Goal: Task Accomplishment & Management: Manage account settings

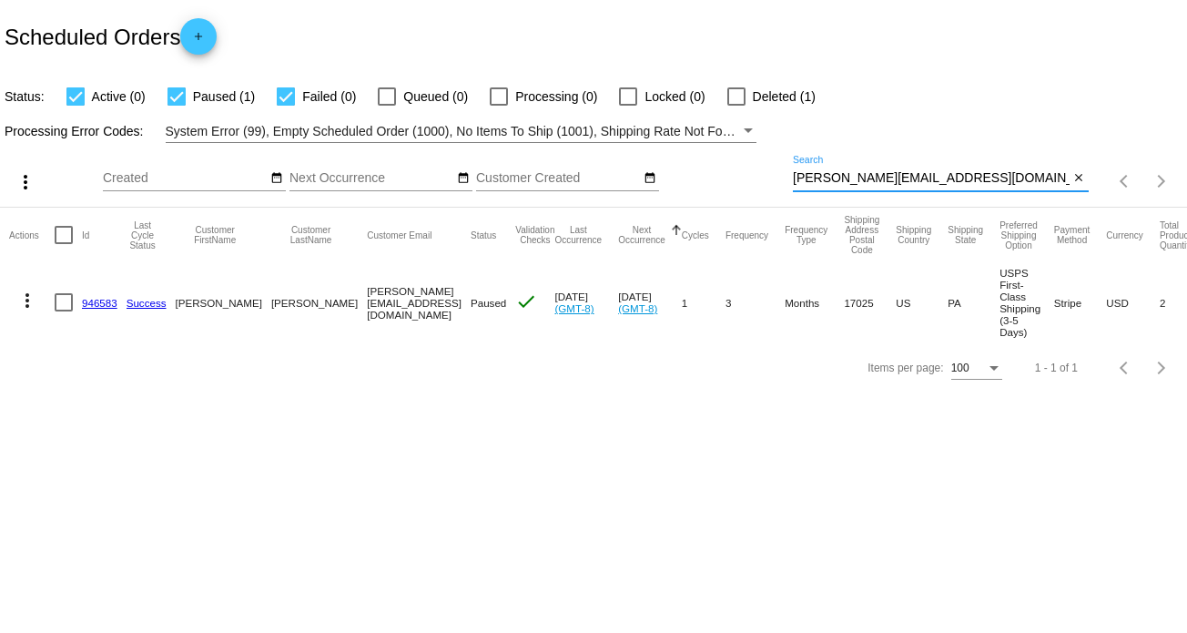
click at [841, 176] on input "[PERSON_NAME][EMAIL_ADDRESS][DOMAIN_NAME]" at bounding box center [931, 178] width 277 height 15
paste input "[EMAIL_ADDRESS][DOMAIN_NAME]"
type input "[EMAIL_ADDRESS][DOMAIN_NAME]"
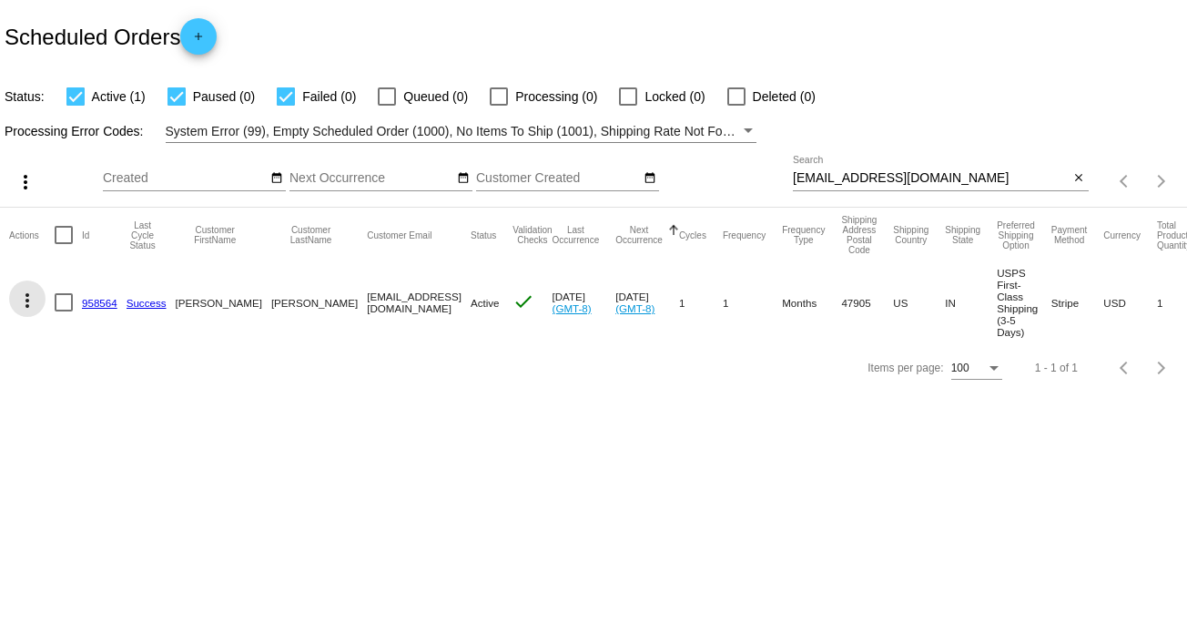
click at [26, 300] on mat-icon "more_vert" at bounding box center [27, 300] width 22 height 22
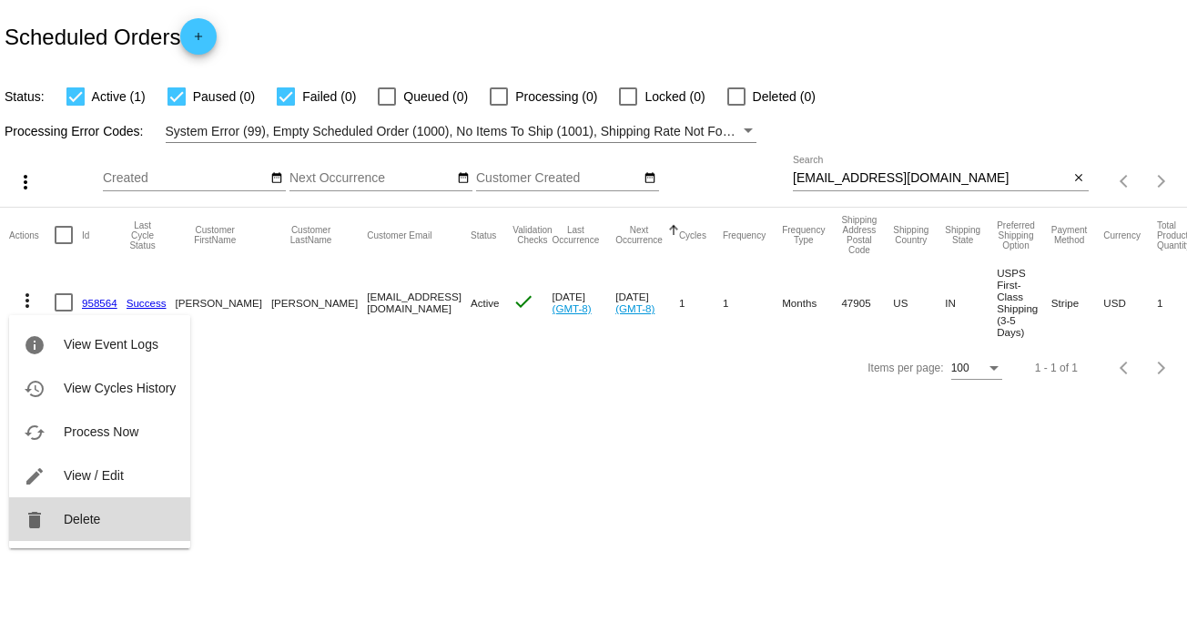
click at [96, 513] on span "Delete" at bounding box center [82, 519] width 36 height 15
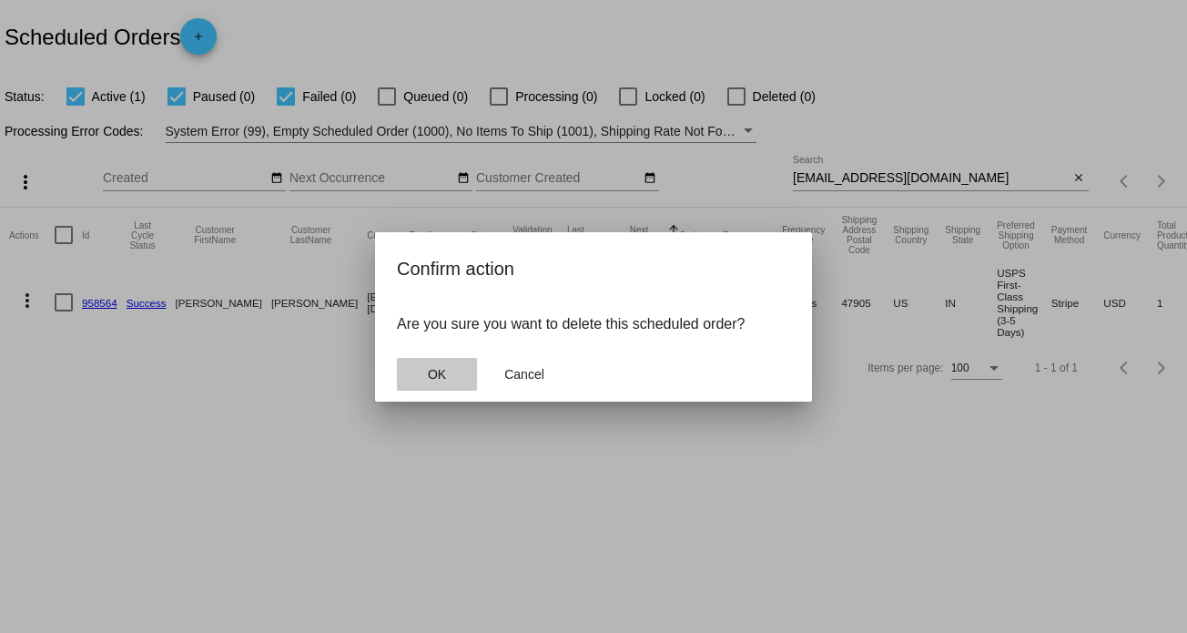
click at [452, 363] on button "OK" at bounding box center [437, 374] width 80 height 33
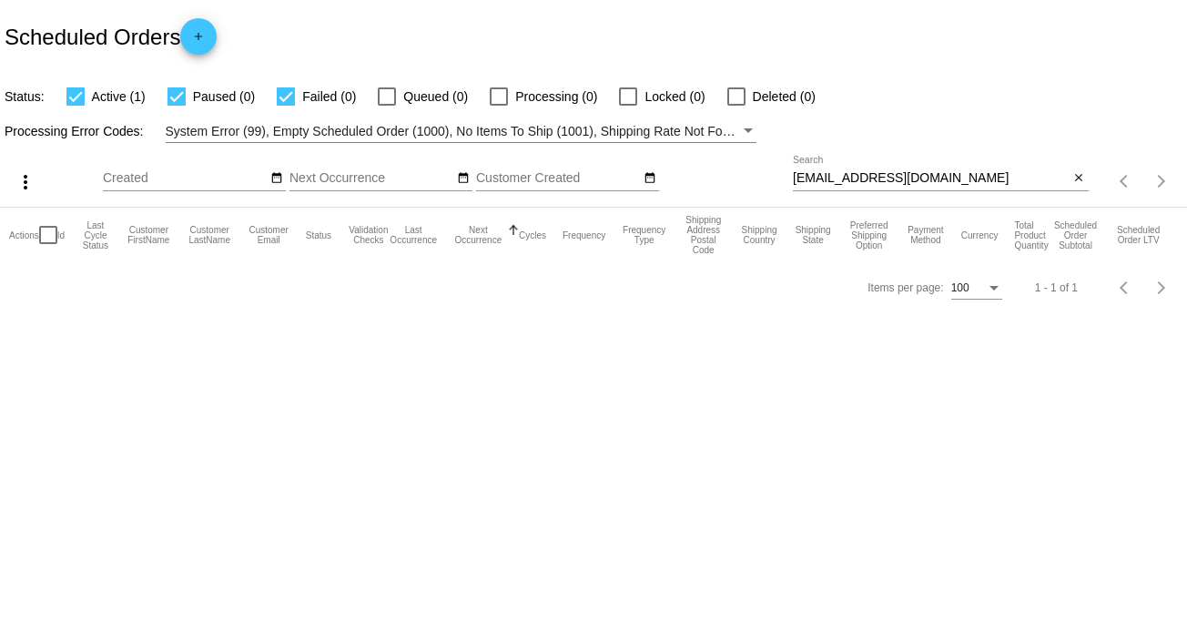
click at [740, 93] on div at bounding box center [736, 96] width 18 height 18
click at [736, 106] on input "Deleted (0)" at bounding box center [736, 106] width 1 height 1
checkbox input "true"
